Goal: Information Seeking & Learning: Learn about a topic

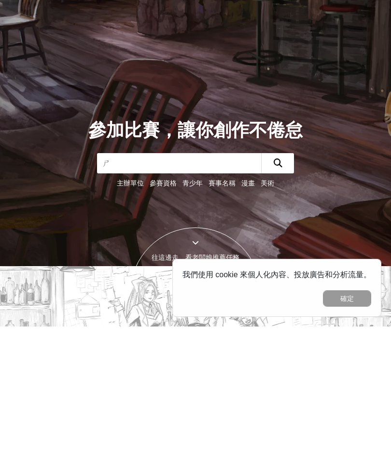
scroll to position [188, 0]
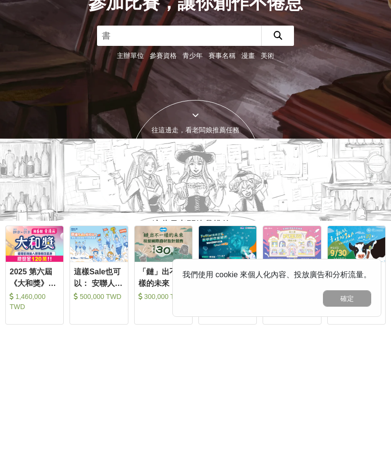
type input "書法"
click at [280, 166] on icon "submit" at bounding box center [278, 163] width 9 height 9
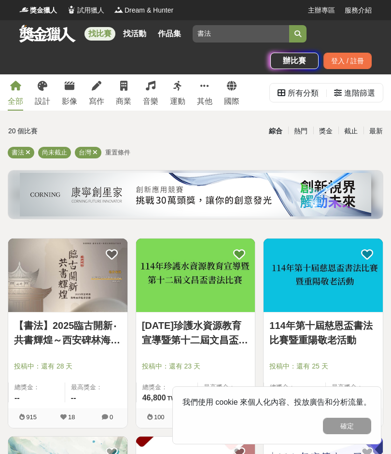
click at [189, 299] on img at bounding box center [195, 275] width 119 height 73
click at [313, 279] on img at bounding box center [323, 275] width 119 height 73
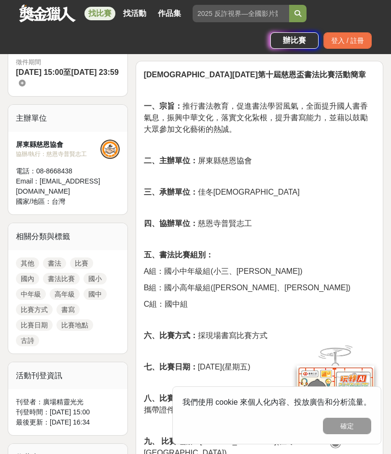
scroll to position [318, 0]
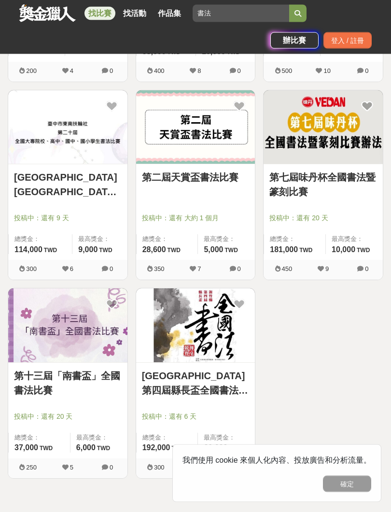
scroll to position [1188, 0]
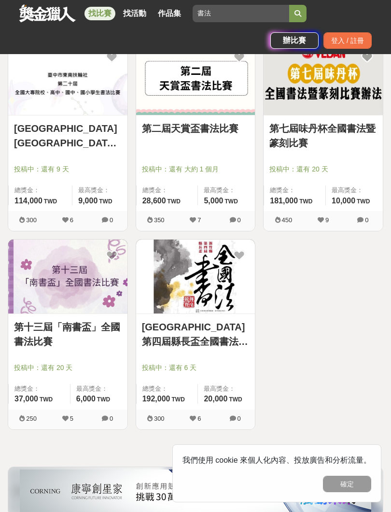
click at [180, 364] on span "投稿中：還有 6 天" at bounding box center [196, 368] width 108 height 10
click at [197, 326] on link "[GEOGRAPHIC_DATA]第四屆縣長盃全國書法揮毫競賽" at bounding box center [196, 334] width 108 height 29
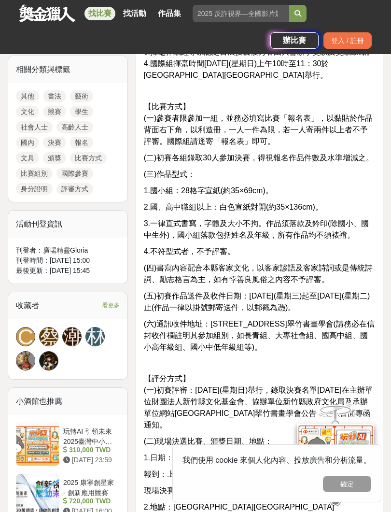
scroll to position [547, 0]
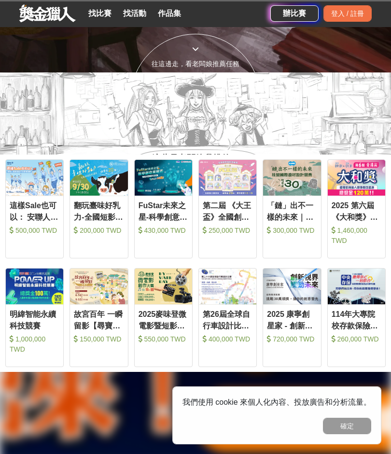
scroll to position [188, 0]
